Goal: Transaction & Acquisition: Purchase product/service

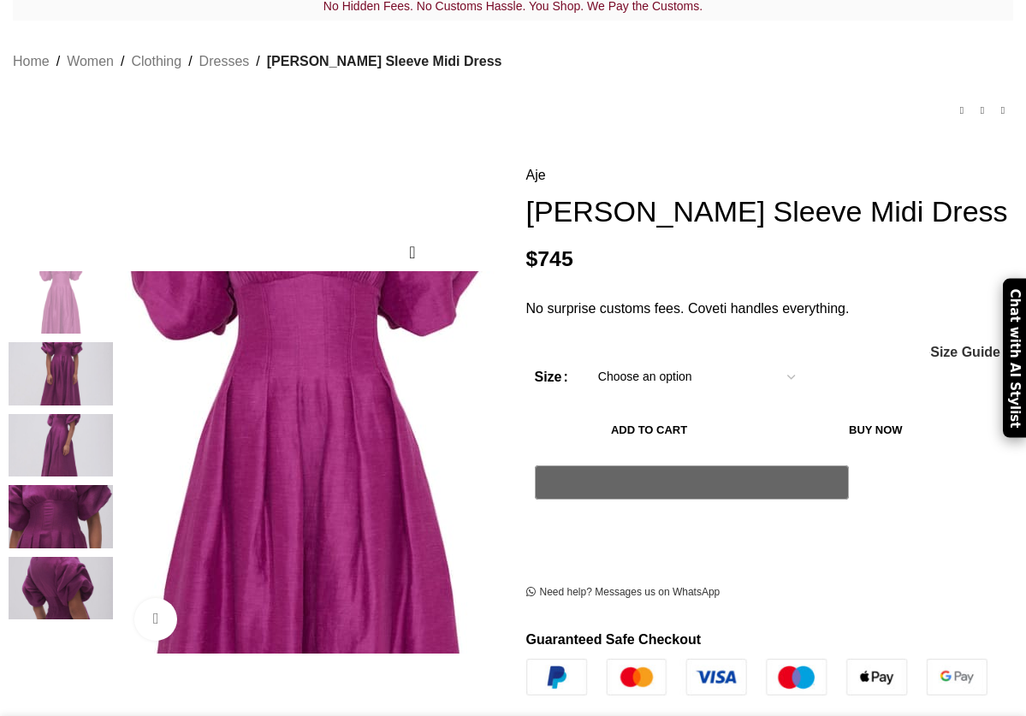
scroll to position [0, 351]
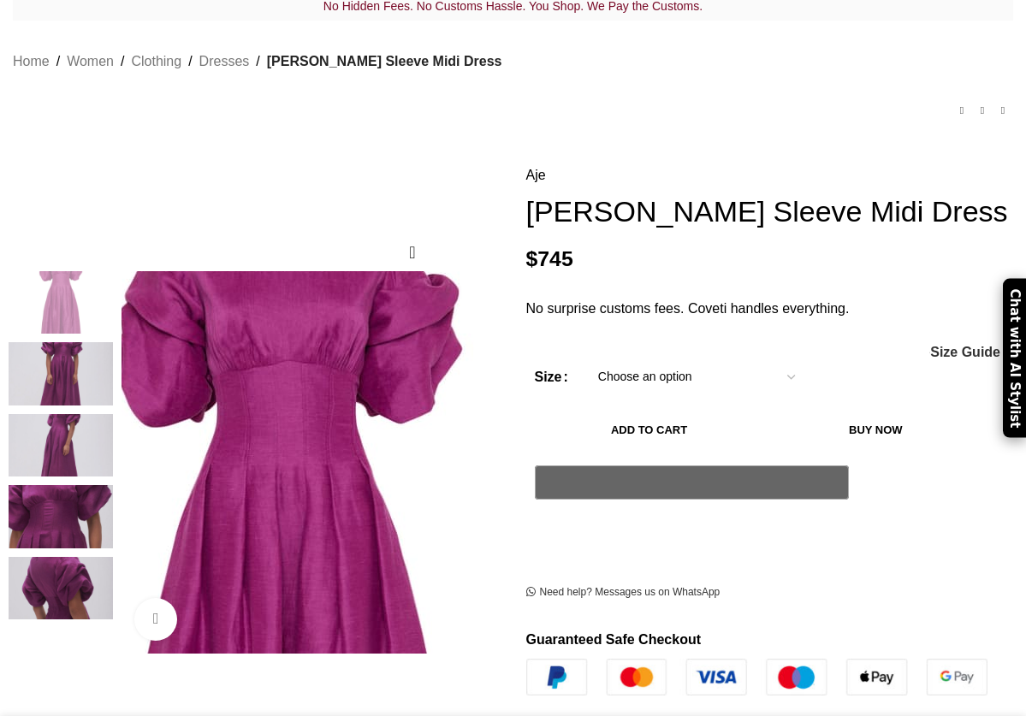
click at [335, 330] on img at bounding box center [285, 597] width 856 height 856
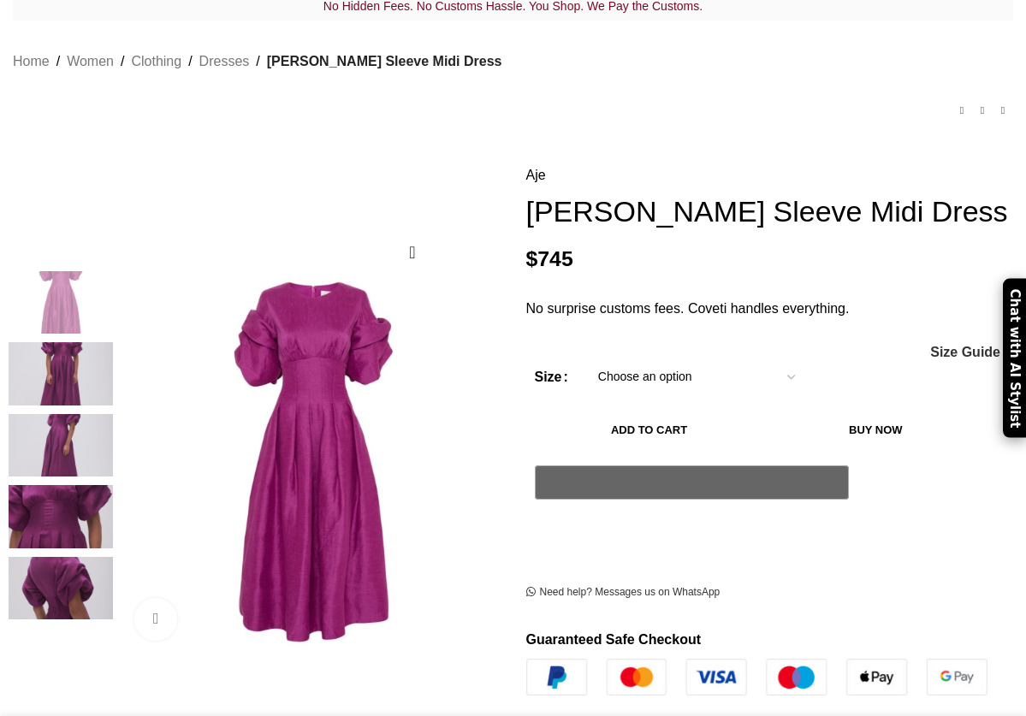
click at [74, 343] on img at bounding box center [61, 373] width 104 height 63
click at [46, 342] on img at bounding box center [61, 373] width 104 height 63
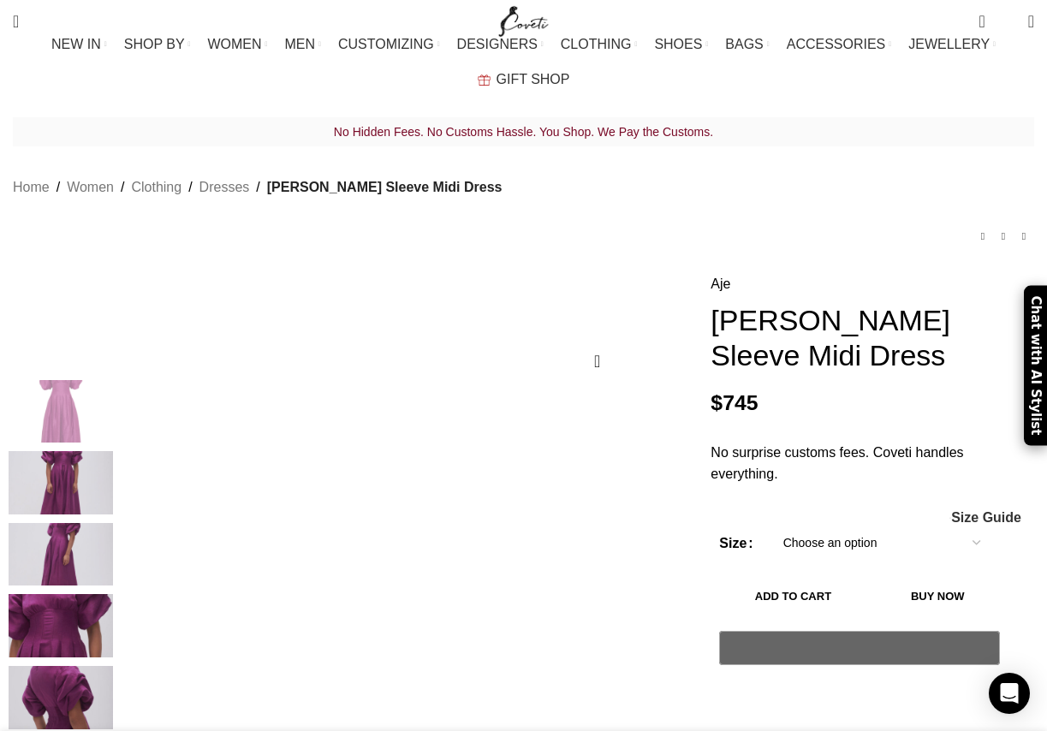
scroll to position [0, 721]
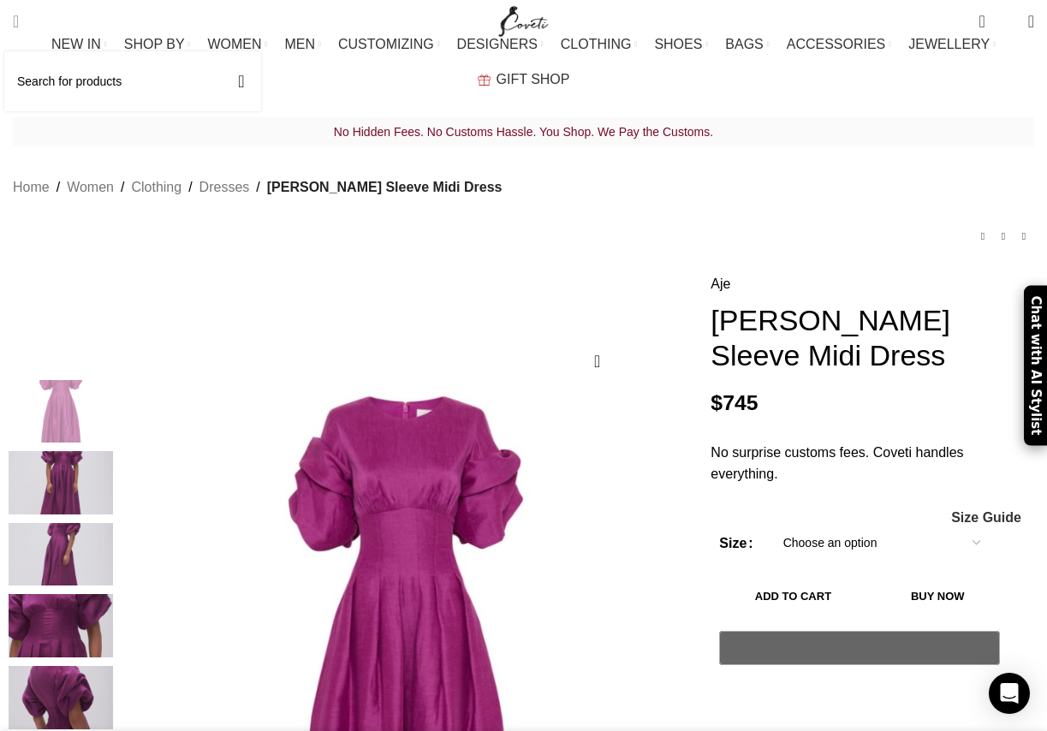
click at [19, 17] on span "Search" at bounding box center [16, 21] width 6 height 17
click at [45, 80] on input "Search" at bounding box center [132, 81] width 257 height 60
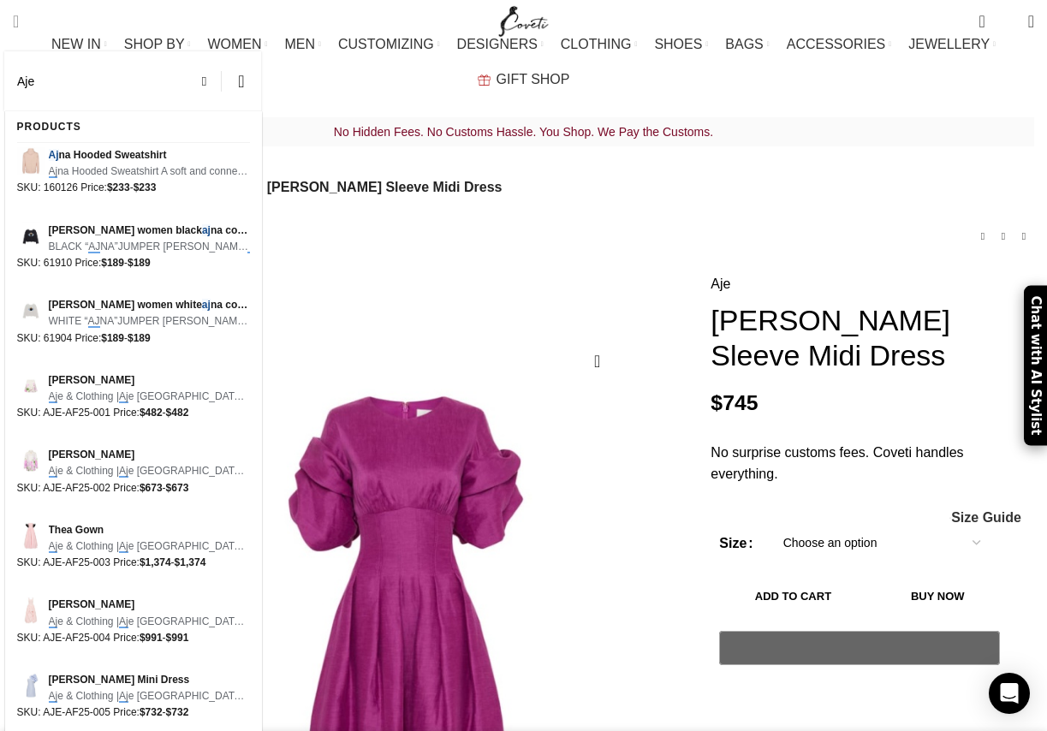
type input "Aje"
click at [241, 81] on button "Search" at bounding box center [241, 81] width 39 height 60
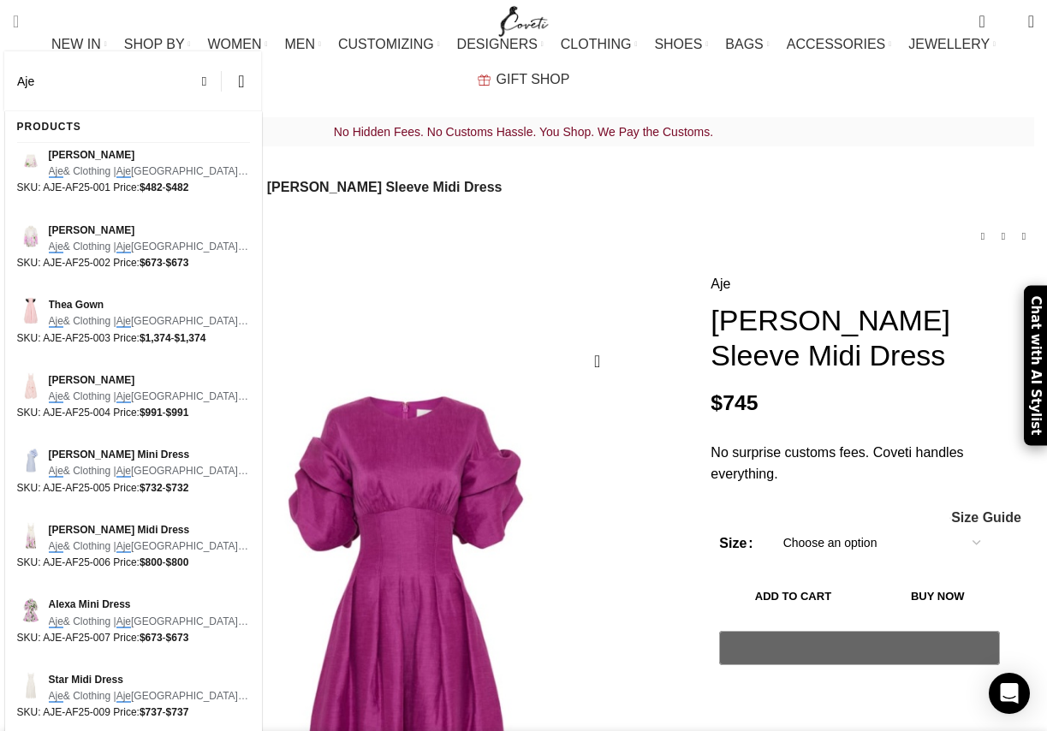
click at [53, 87] on input "Aje" at bounding box center [132, 81] width 257 height 60
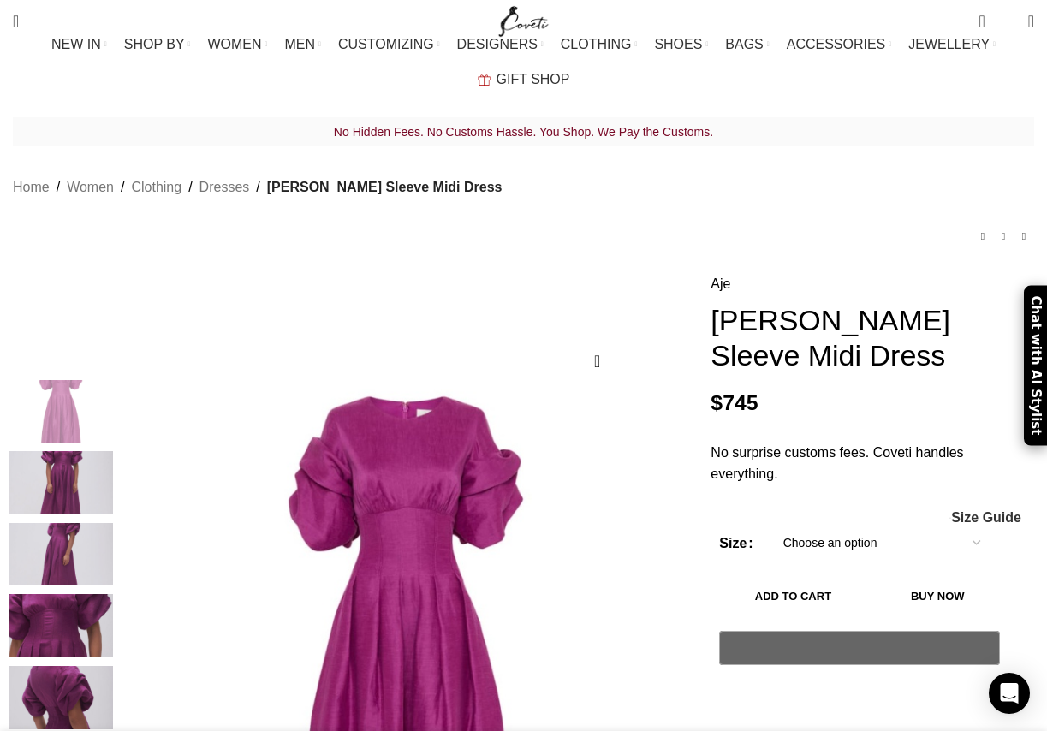
click at [115, 85] on ul "NEW IN WHAT'S NEW New this week New in clothing New in Bags New in shoes TRENDI…" at bounding box center [523, 61] width 1021 height 69
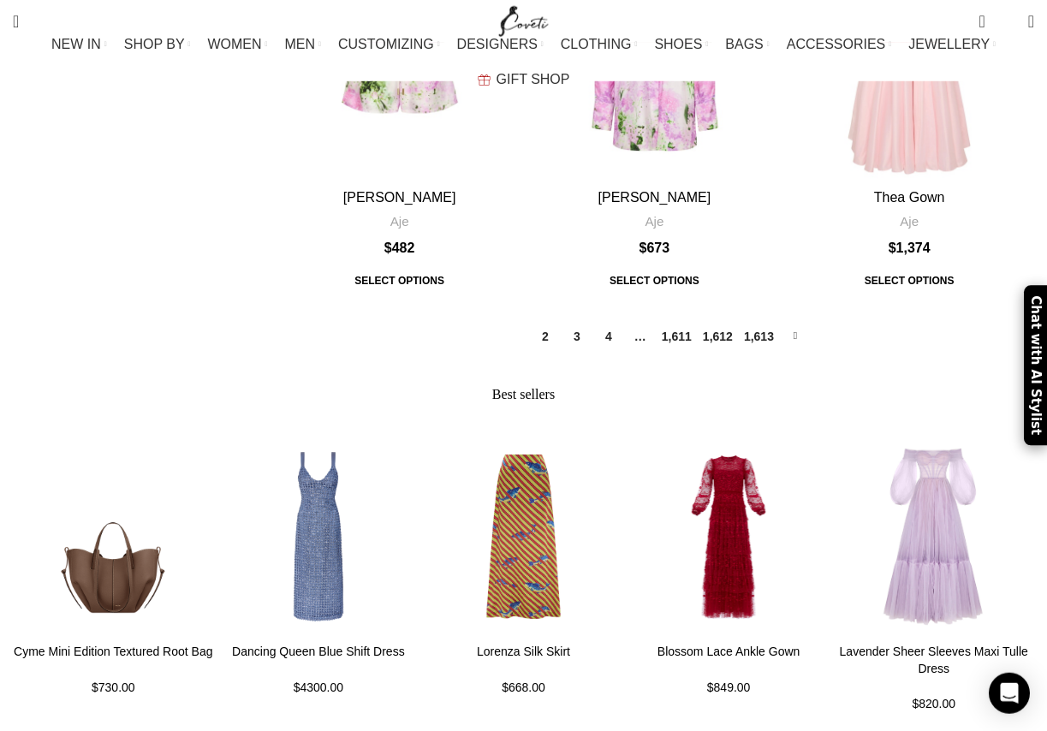
scroll to position [2398, 1]
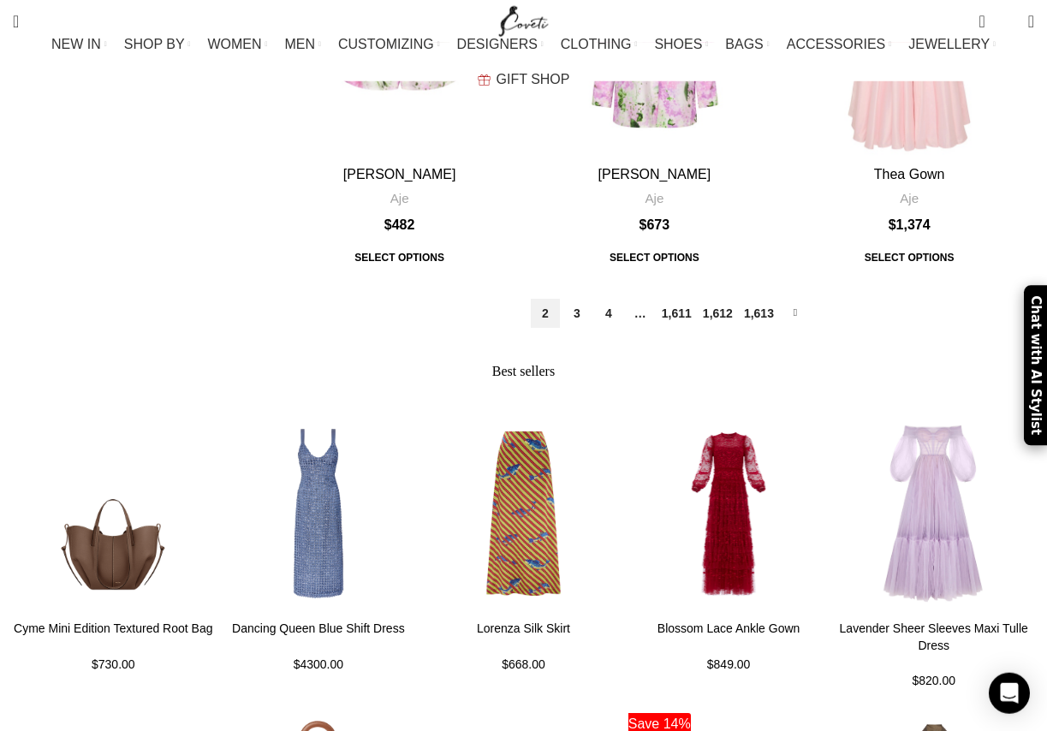
click at [544, 299] on link "2" at bounding box center [545, 313] width 29 height 29
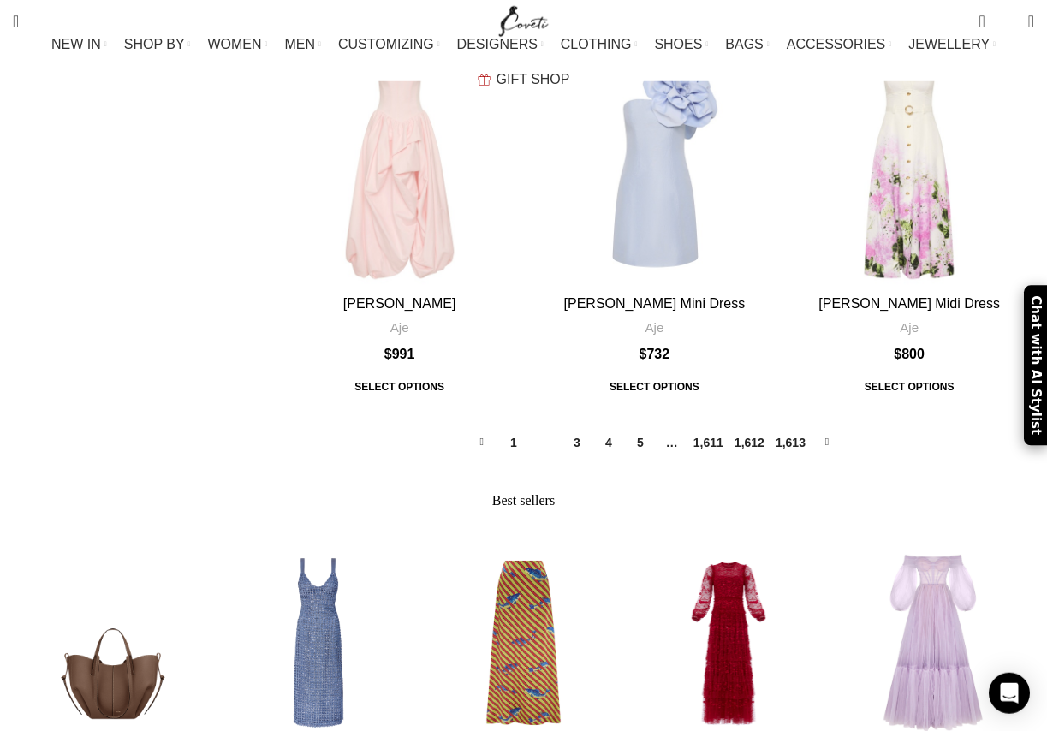
scroll to position [2305, 0]
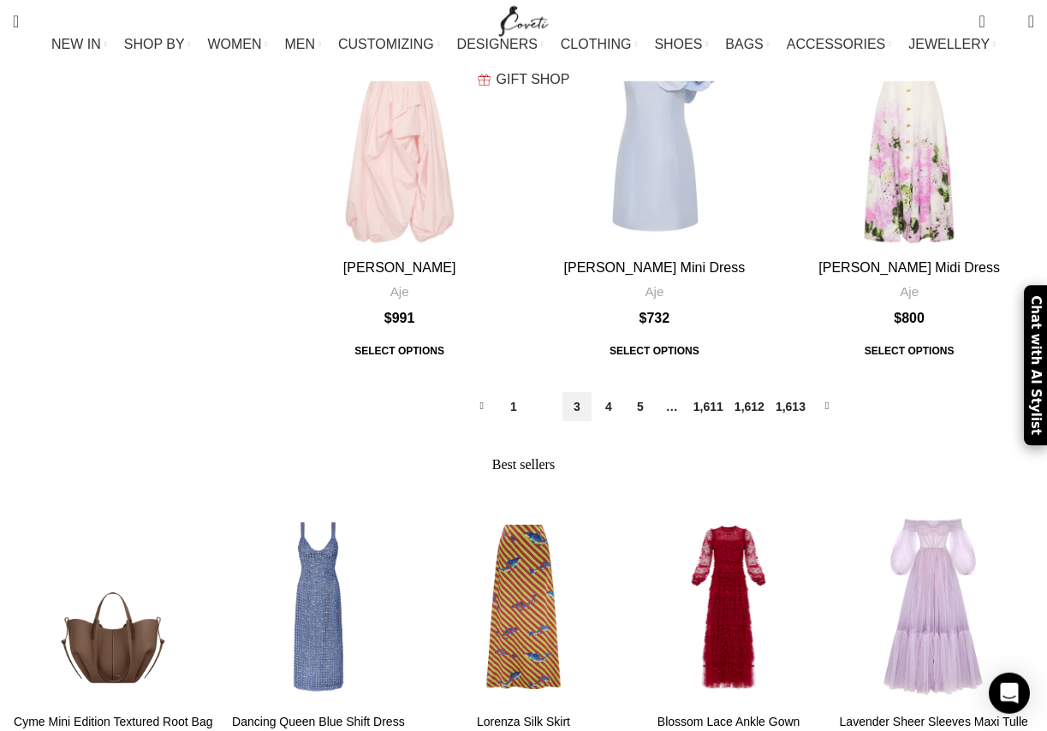
click at [582, 392] on link "3" at bounding box center [576, 406] width 29 height 29
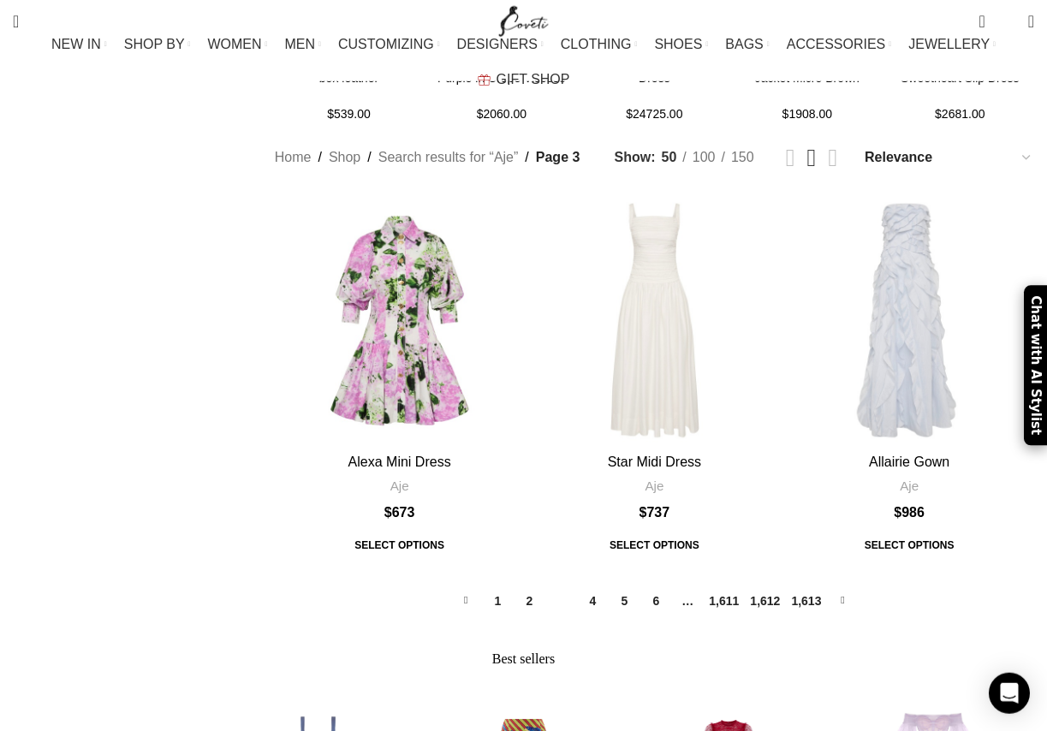
scroll to position [2117, 0]
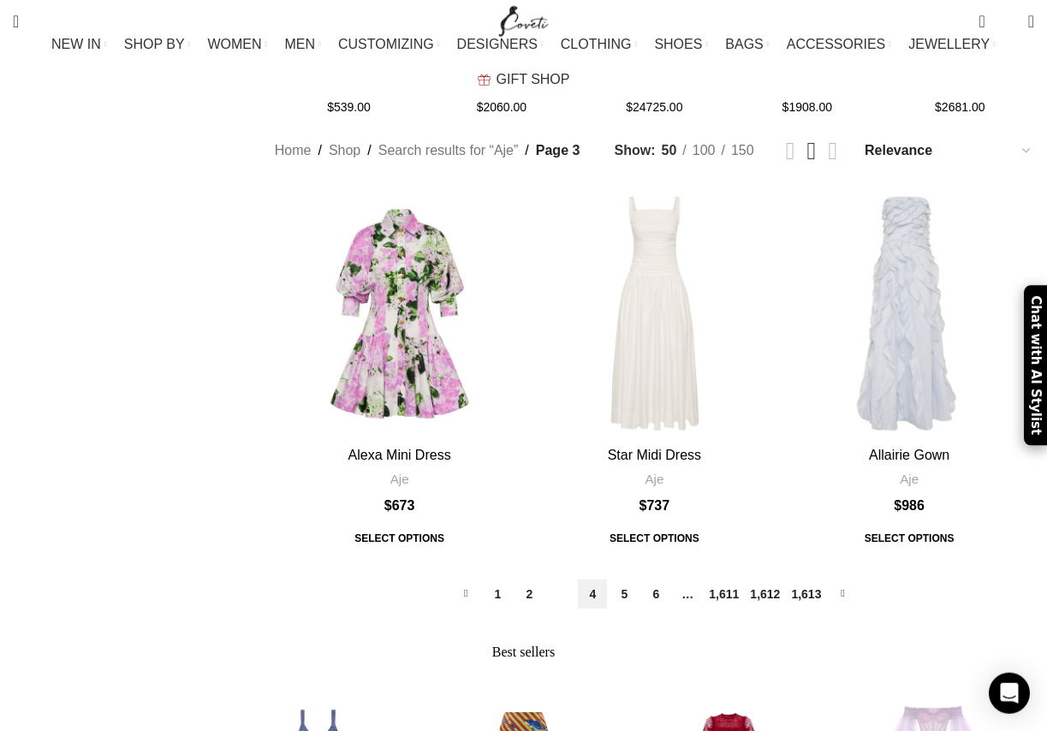
click at [592, 579] on link "4" at bounding box center [592, 593] width 29 height 29
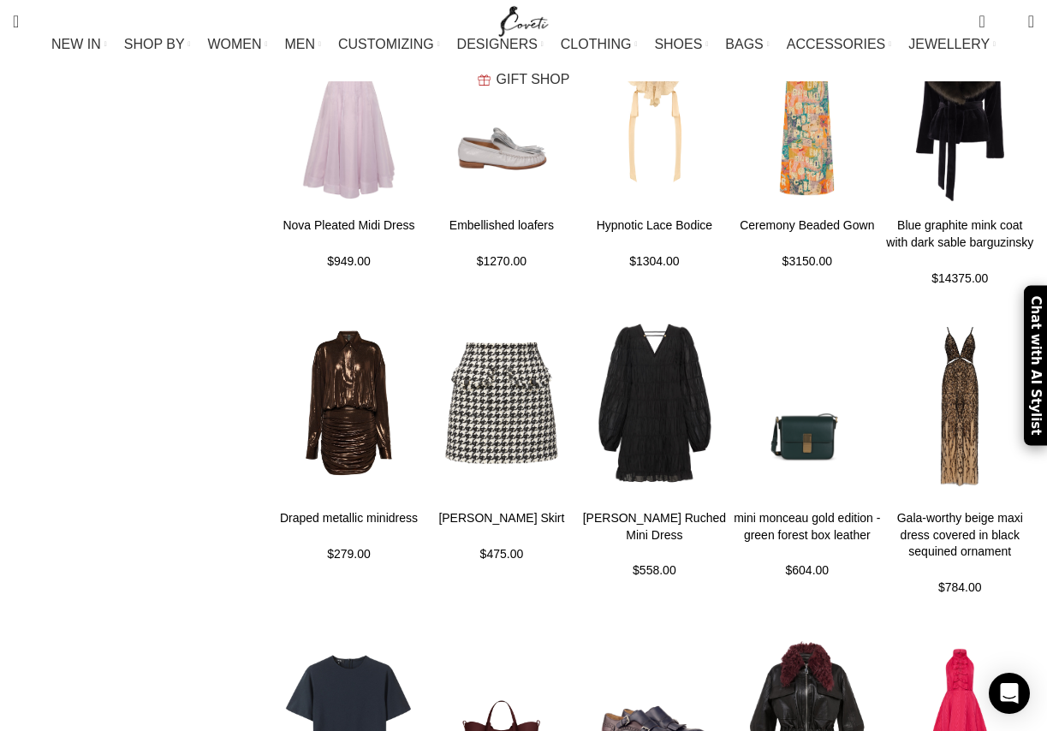
scroll to position [411, 0]
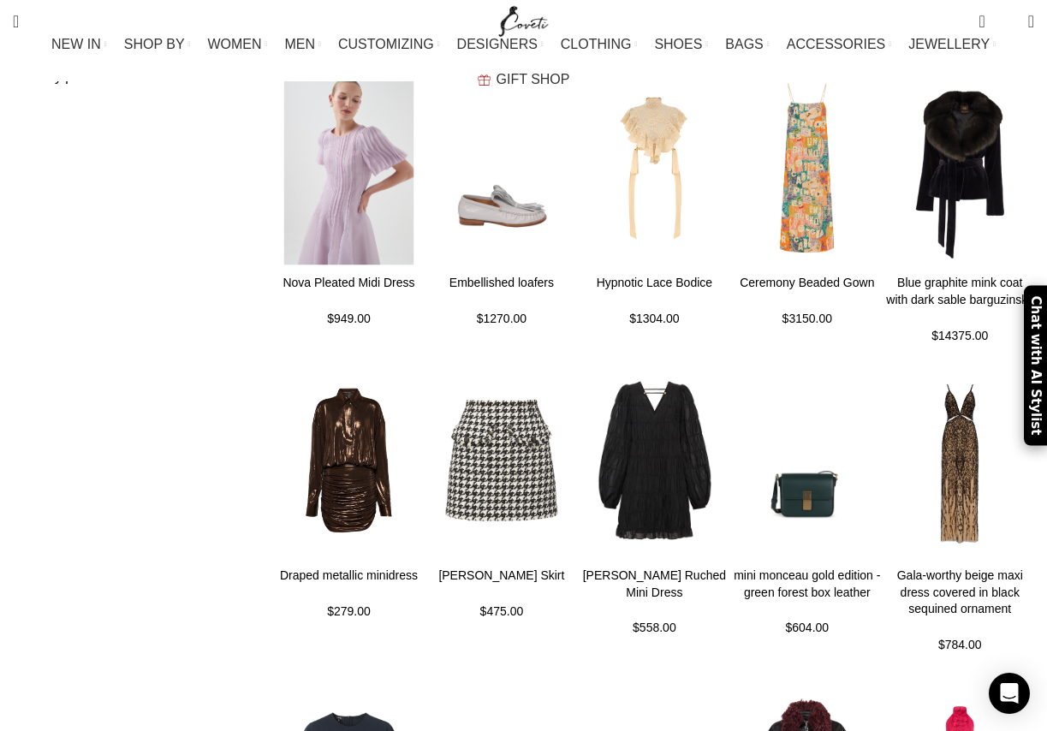
click at [362, 177] on img at bounding box center [348, 167] width 153 height 211
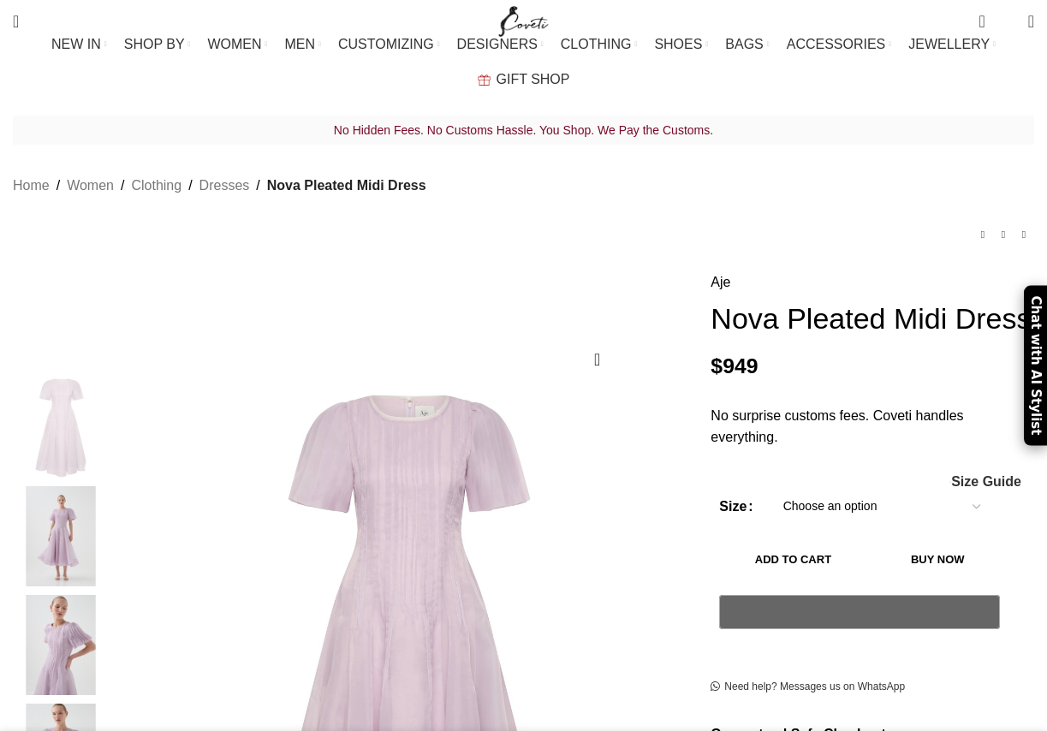
click at [53, 486] on img at bounding box center [61, 536] width 104 height 100
click at [56, 486] on img at bounding box center [61, 536] width 104 height 100
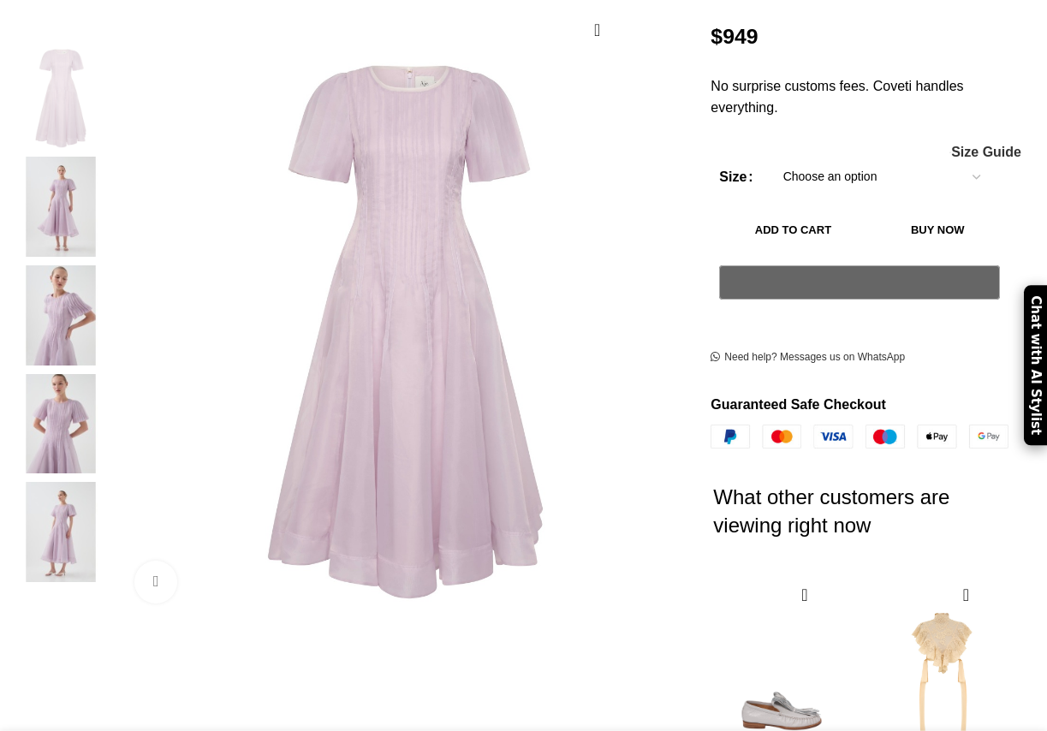
scroll to position [329, 0]
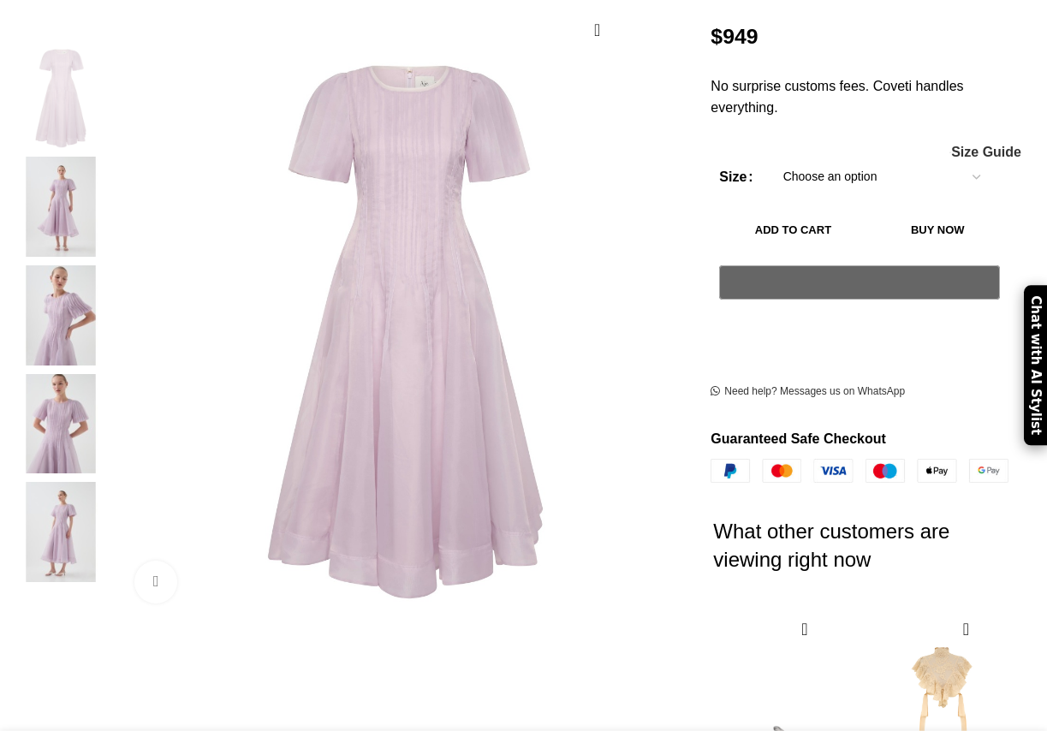
click at [59, 267] on img at bounding box center [61, 315] width 104 height 100
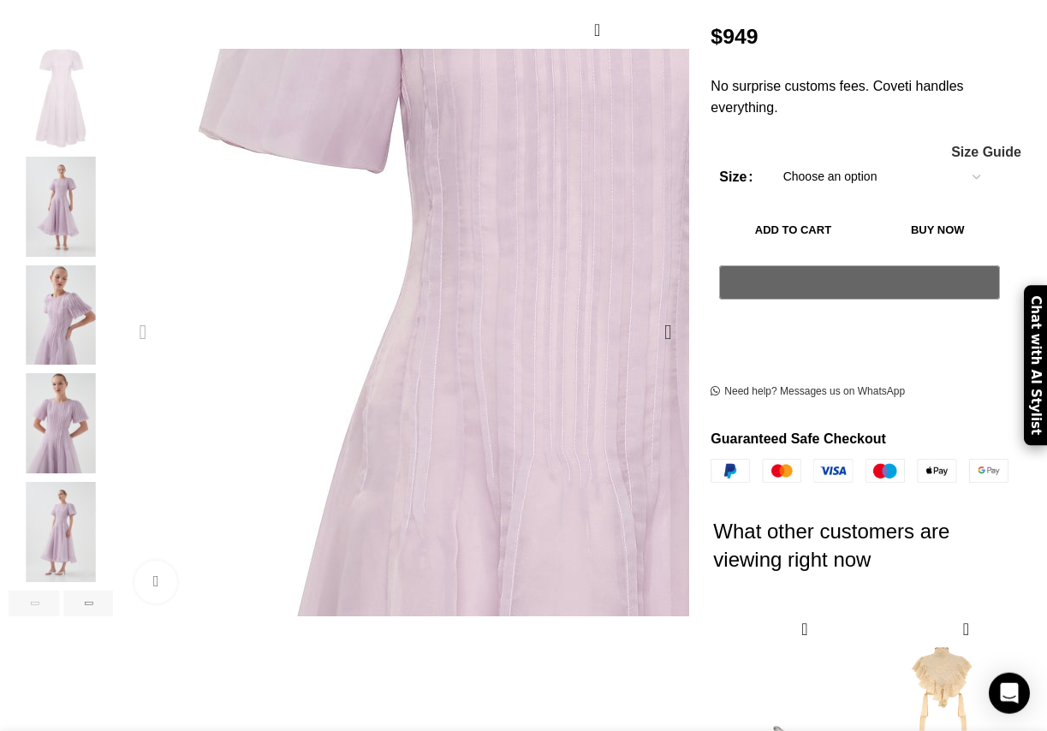
scroll to position [0, 1622]
